Goal: Navigation & Orientation: Find specific page/section

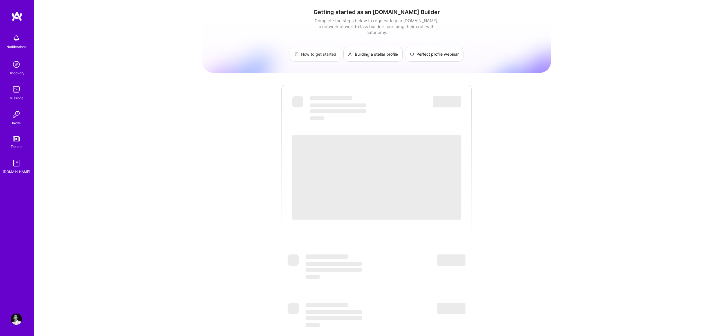
click at [327, 50] on link "How to get started" at bounding box center [314, 54] width 51 height 15
click at [16, 39] on img at bounding box center [16, 38] width 11 height 11
click at [16, 72] on div "Discovery" at bounding box center [16, 73] width 16 height 6
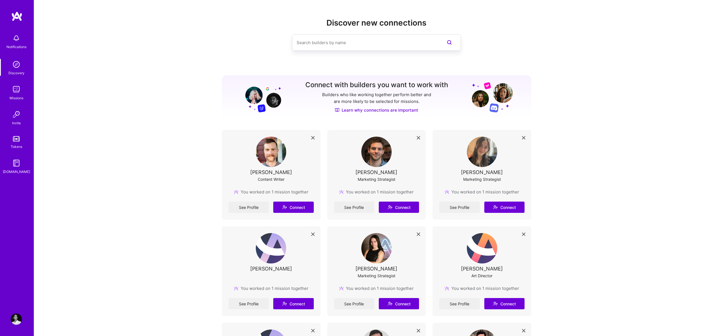
click at [19, 96] on div "Missions" at bounding box center [17, 98] width 14 height 6
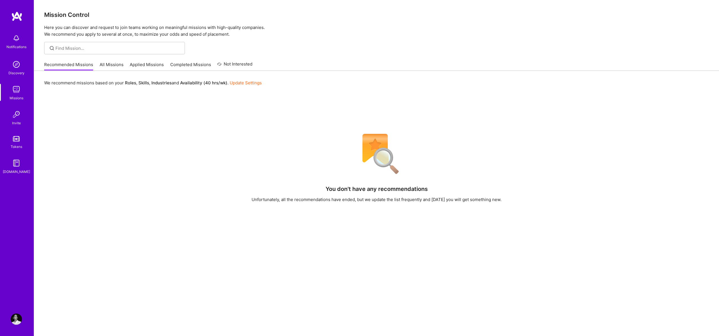
click at [15, 15] on img at bounding box center [16, 16] width 11 height 10
click at [14, 317] on img at bounding box center [16, 319] width 11 height 11
